Goal: Check status: Check status

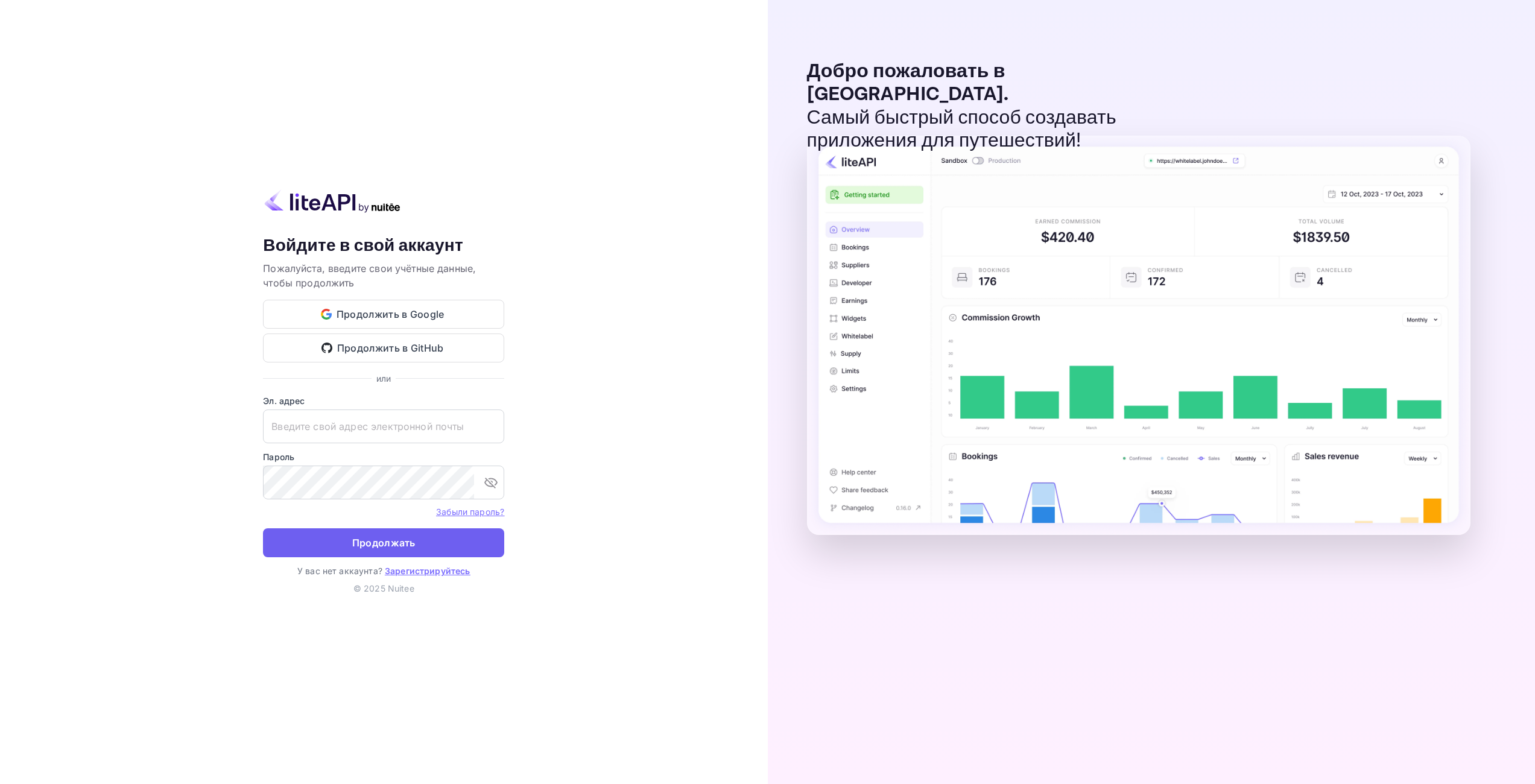
type input "[EMAIL_ADDRESS][DOMAIN_NAME]"
click at [379, 535] on ya-tr-span "Продолжать" at bounding box center [384, 543] width 63 height 16
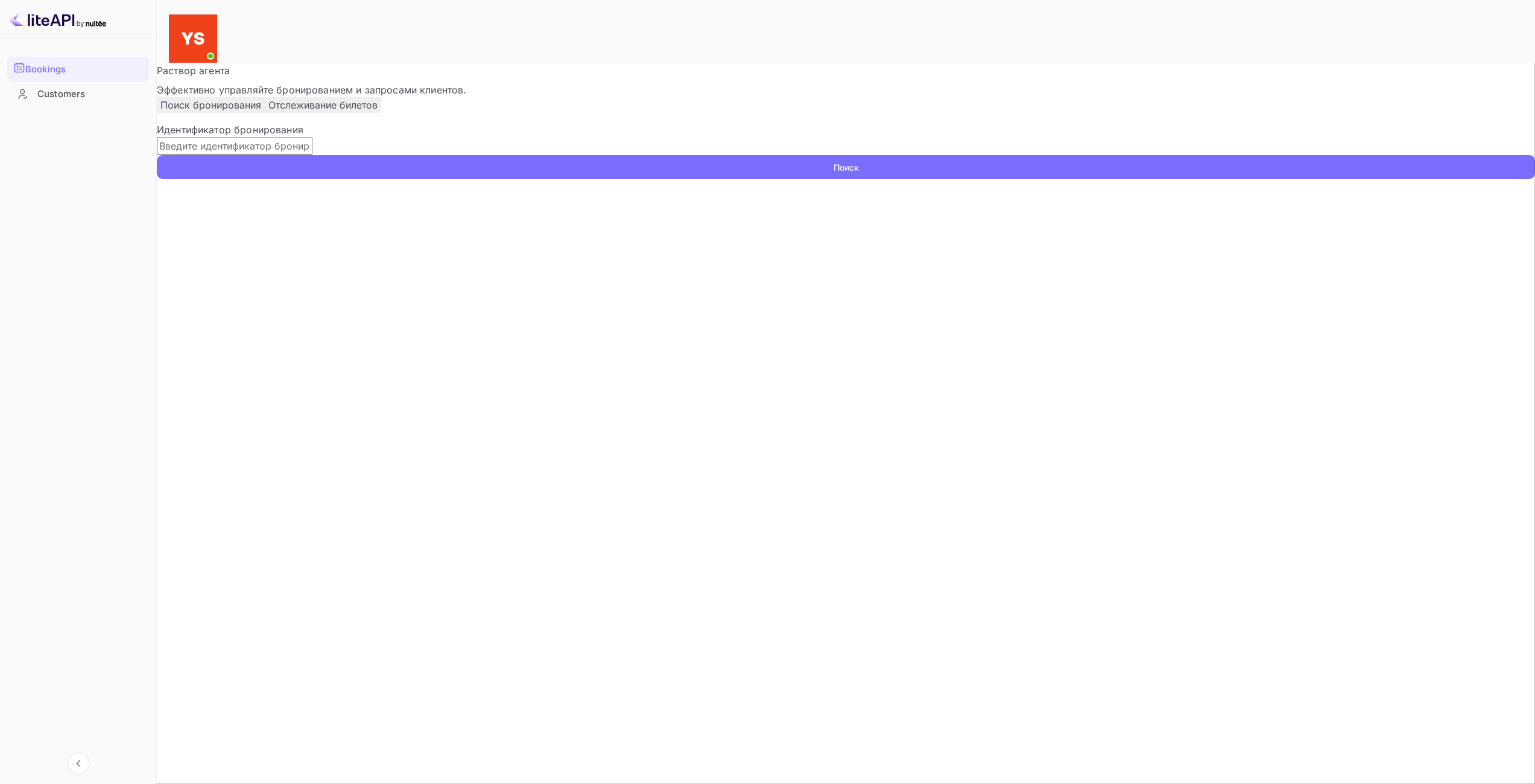
click at [312, 155] on input "text" at bounding box center [234, 146] width 156 height 18
paste input "9979934"
type input "9979934"
drag, startPoint x: 840, startPoint y: 193, endPoint x: 833, endPoint y: 192, distance: 7.1
click at [839, 174] on ya-tr-span "Поиск" at bounding box center [846, 167] width 25 height 13
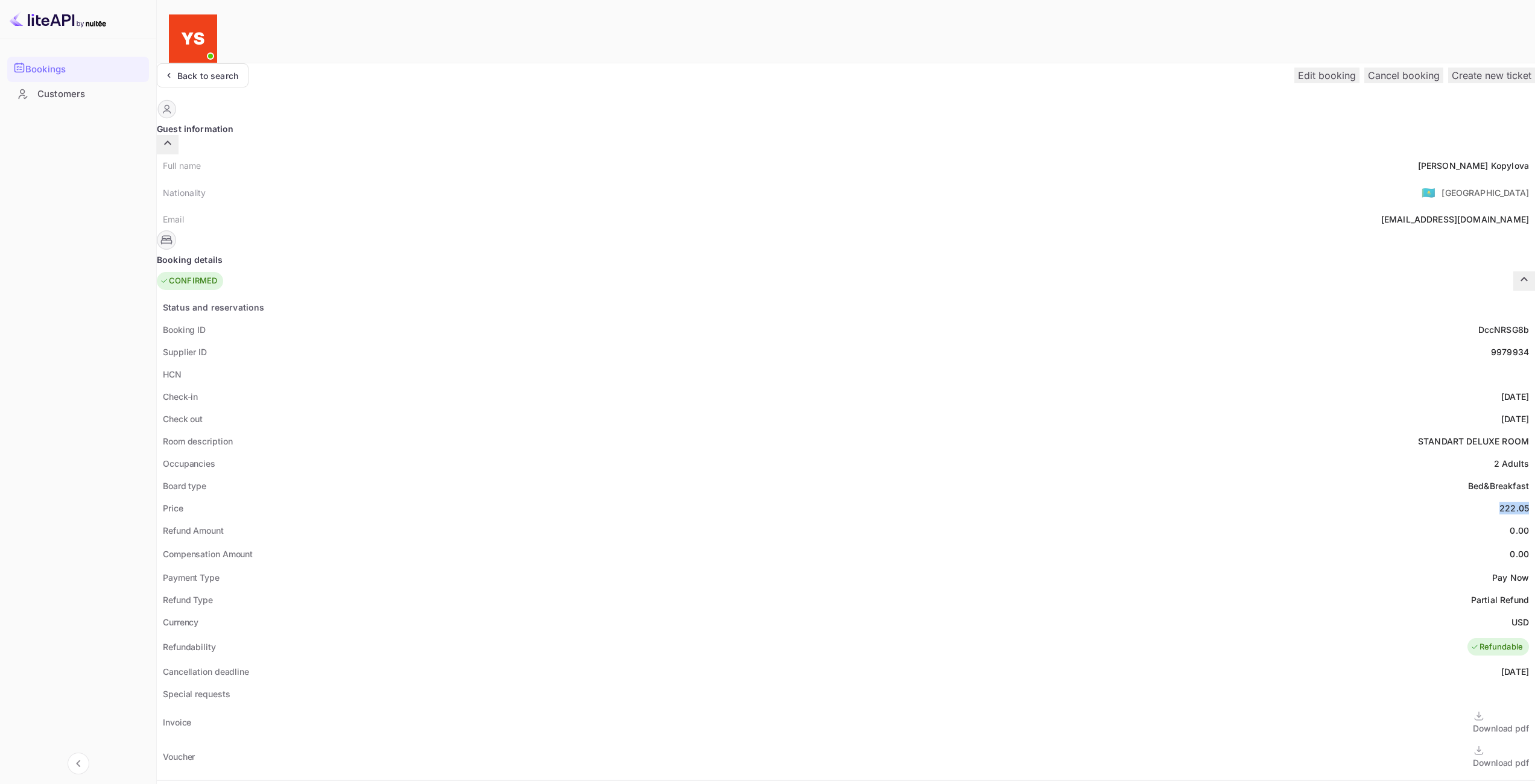
drag, startPoint x: 799, startPoint y: 476, endPoint x: 828, endPoint y: 474, distance: 29.1
click at [1499, 502] on div "222.05" at bounding box center [1514, 508] width 30 height 13
copy div "222.05"
drag, startPoint x: 811, startPoint y: 587, endPoint x: 832, endPoint y: 588, distance: 21.0
click at [832, 611] on div "Currency USD" at bounding box center [846, 622] width 1378 height 23
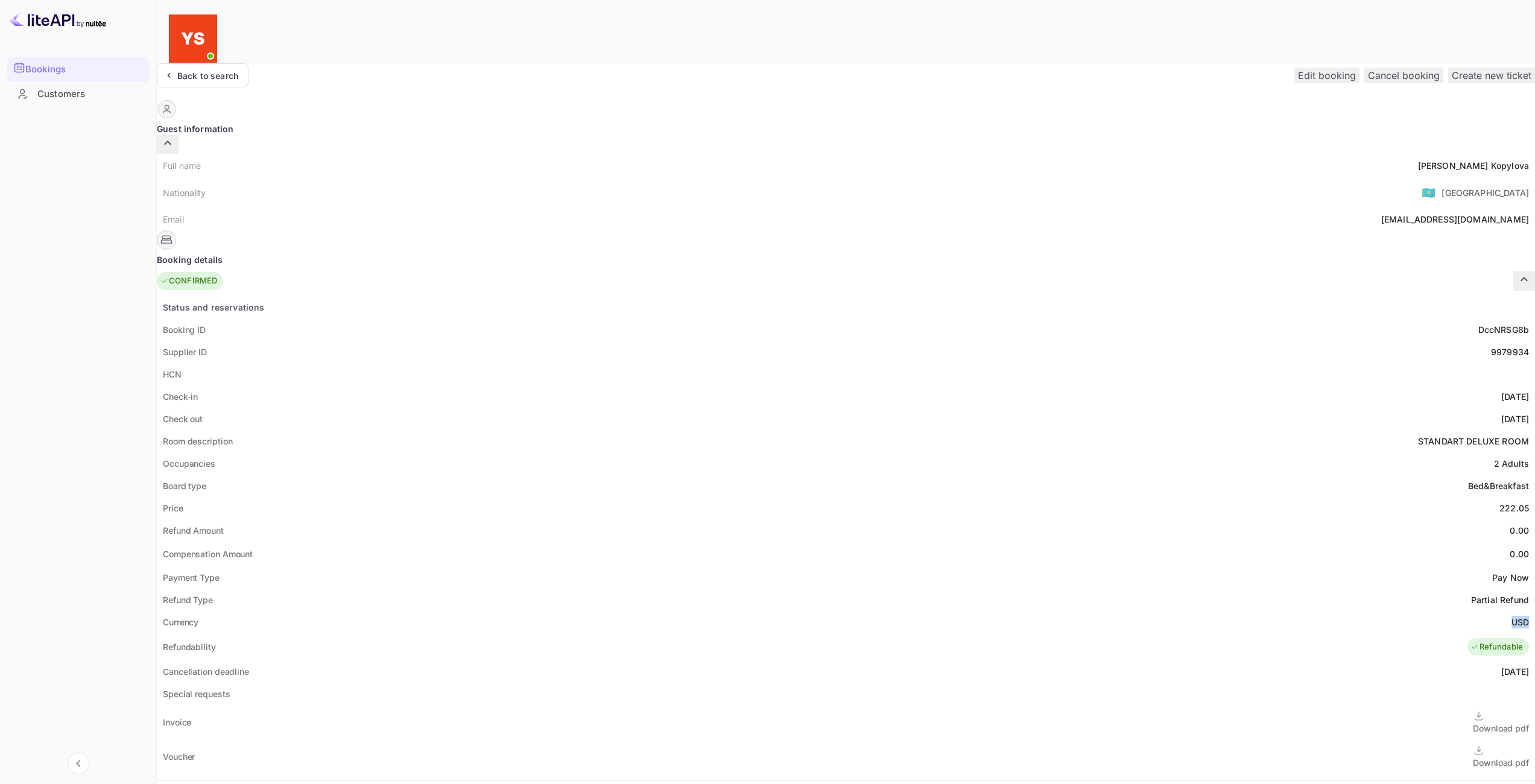
copy div "USD"
